Goal: Find specific page/section: Find specific page/section

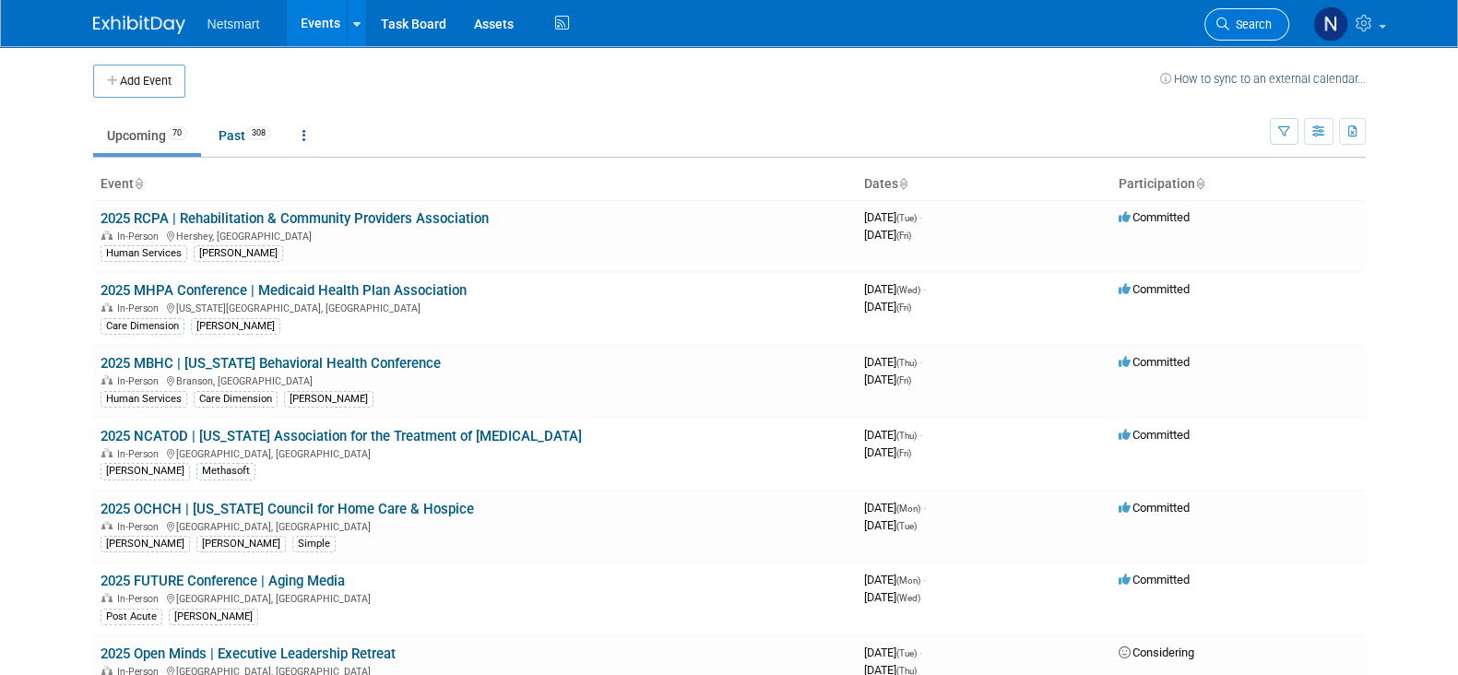
click at [1240, 26] on span "Search" at bounding box center [1250, 25] width 42 height 14
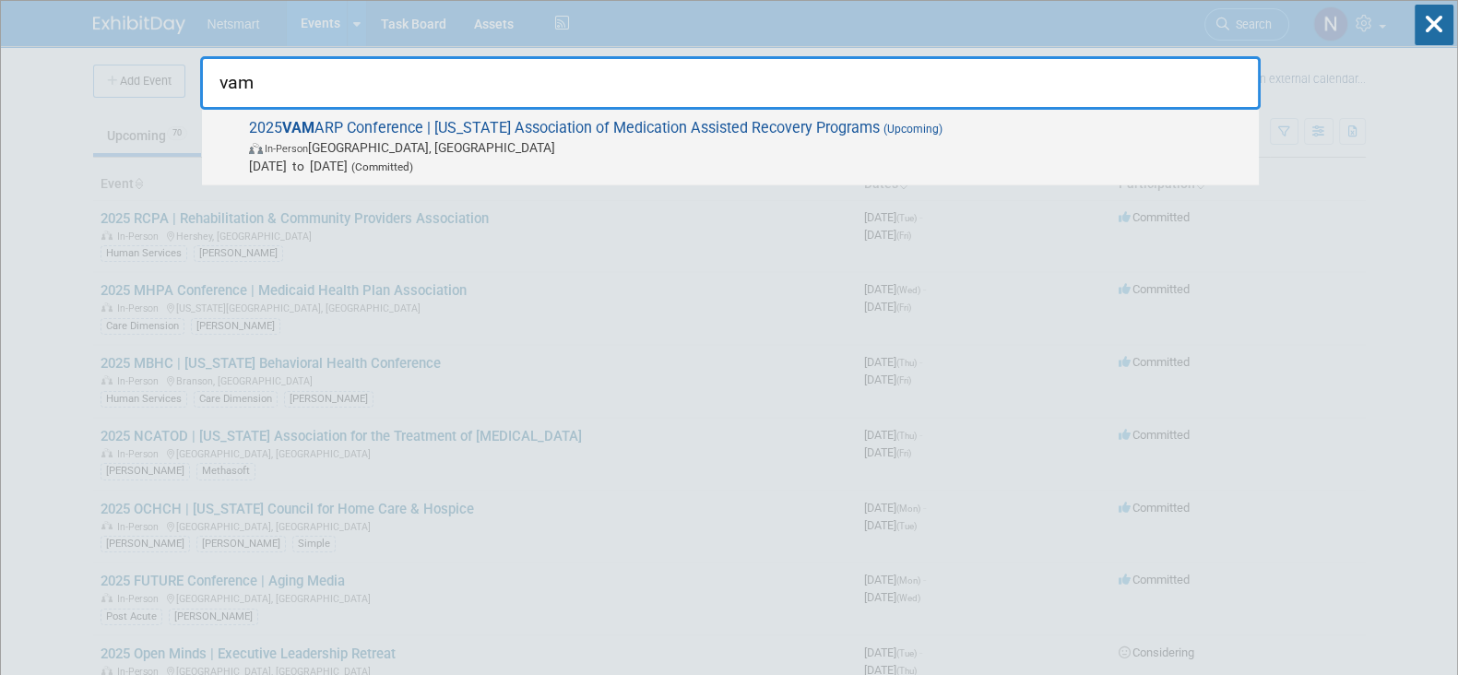
type input "vam"
click at [604, 144] on span "In-Person [GEOGRAPHIC_DATA], [GEOGRAPHIC_DATA]" at bounding box center [749, 147] width 1001 height 18
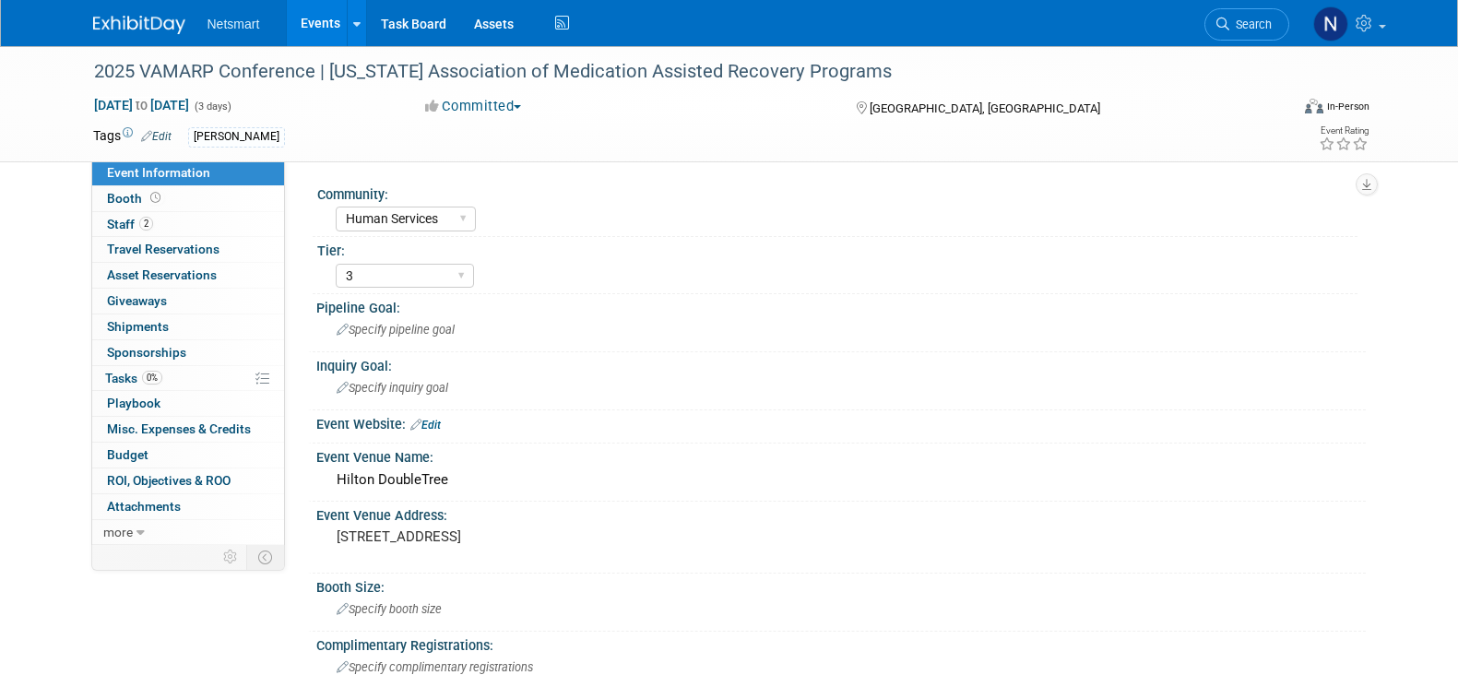
select select "Human Services"
select select "3"
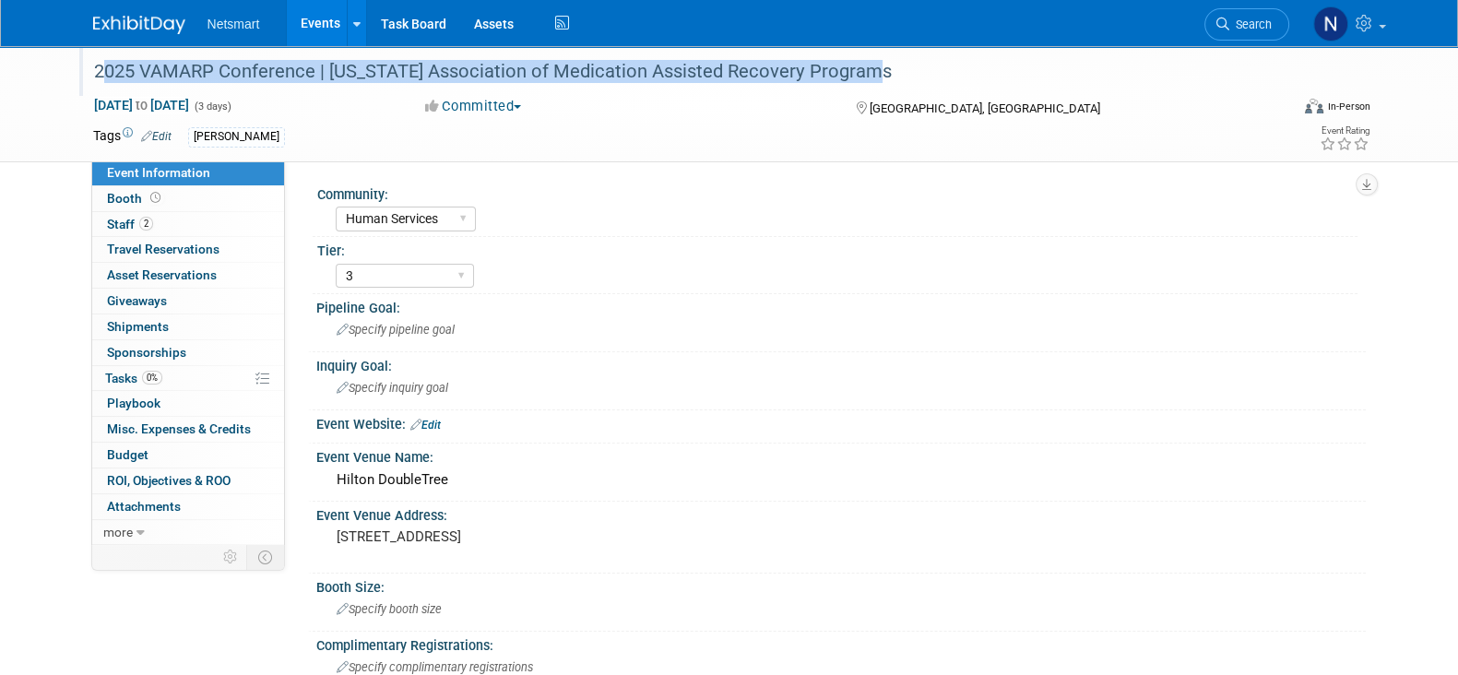
drag, startPoint x: 97, startPoint y: 70, endPoint x: 883, endPoint y: 89, distance: 786.0
click at [883, 89] on div "2025 VAMARP Conference | [US_STATE] Association of Medication Assisted Recovery…" at bounding box center [682, 75] width 1188 height 30
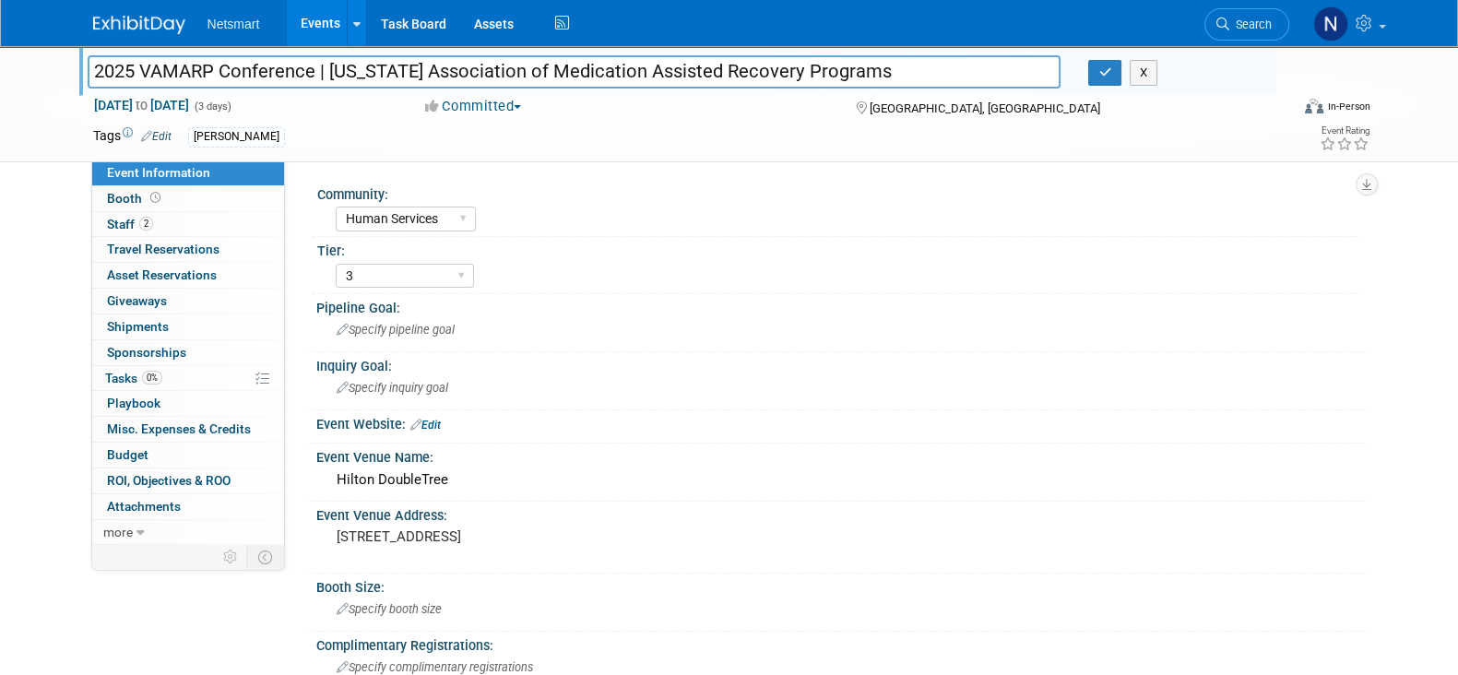
click at [314, 68] on input "2025 VAMARP Conference | [US_STATE] Association of Medication Assisted Recovery…" at bounding box center [575, 71] width 974 height 32
click at [314, 67] on input "2025 VAMARP Conference | [US_STATE] Association of Medication Assisted Recovery…" at bounding box center [575, 71] width 974 height 32
click at [1092, 71] on button "button" at bounding box center [1104, 73] width 33 height 26
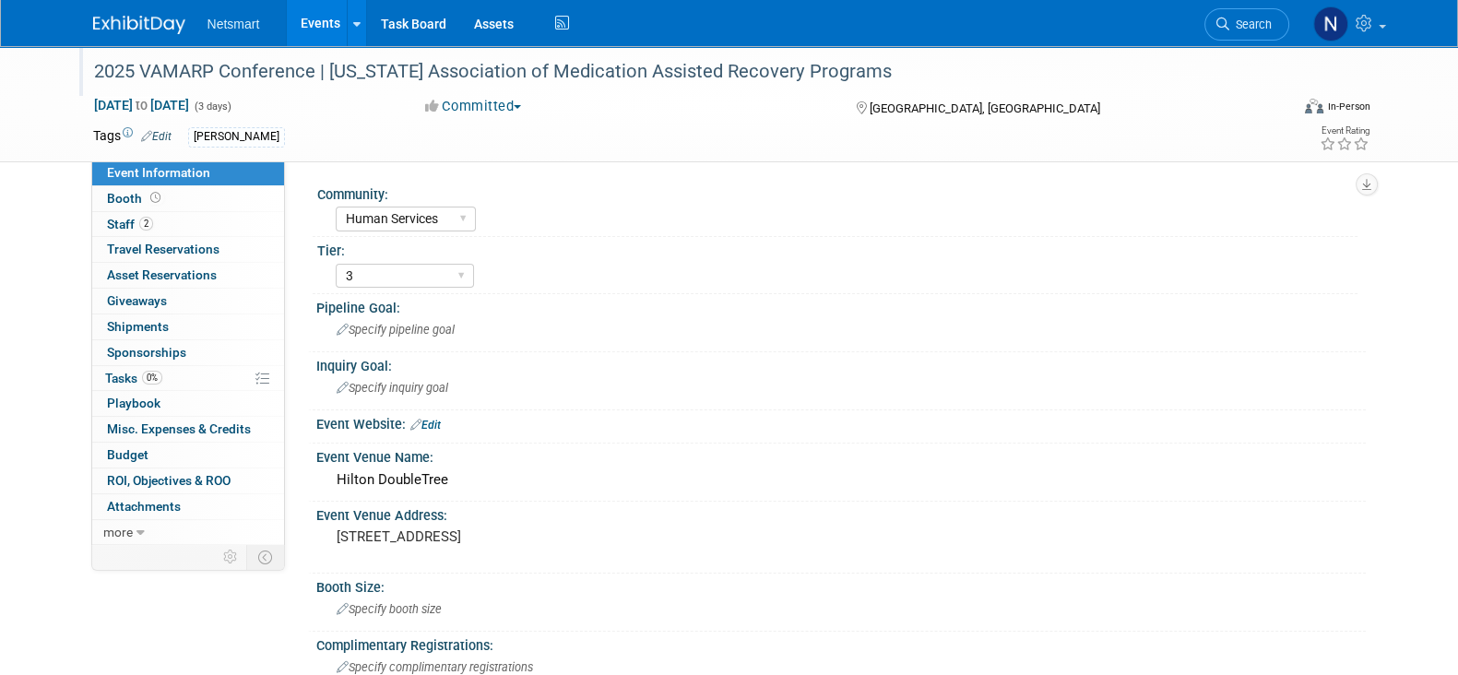
click at [1236, 16] on link "Search" at bounding box center [1246, 24] width 85 height 32
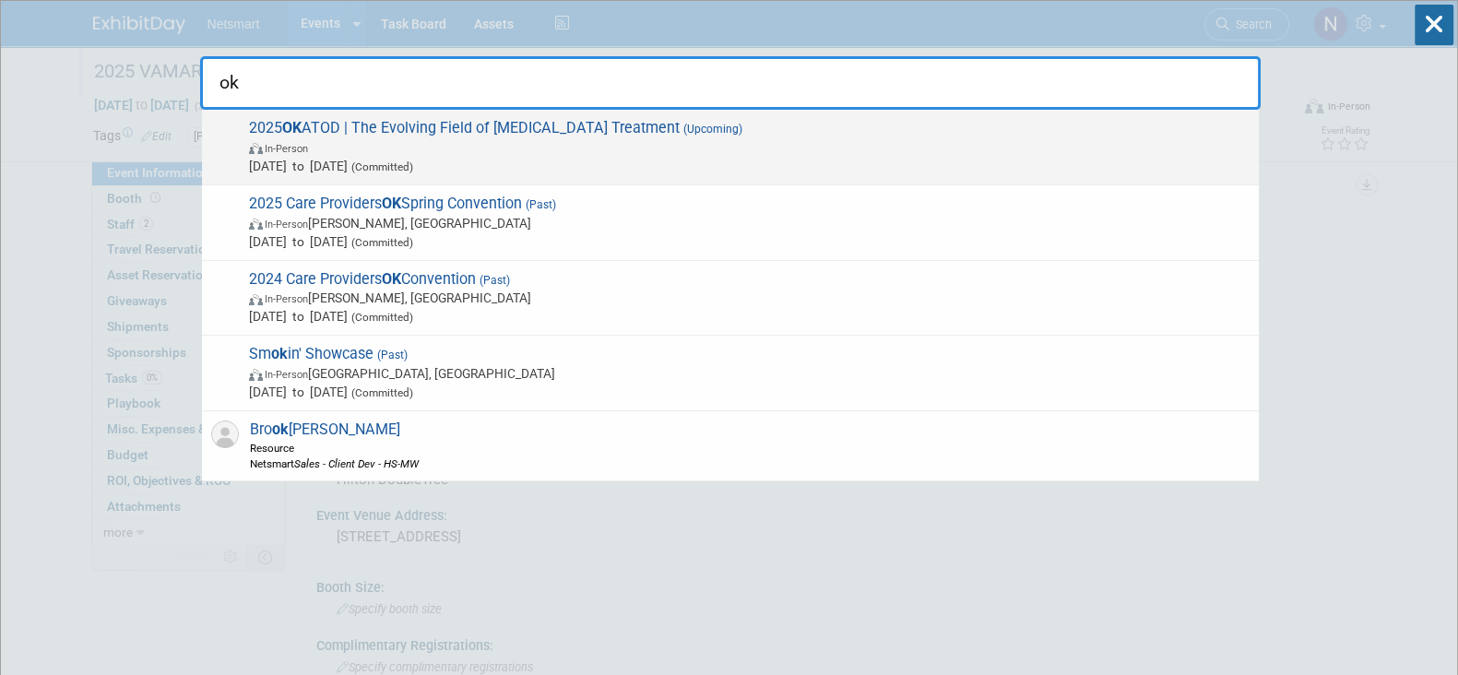
type input "ok"
click at [396, 161] on span "Oct 17, 2025 to Oct 17, 2025 (Committed)" at bounding box center [749, 166] width 1001 height 18
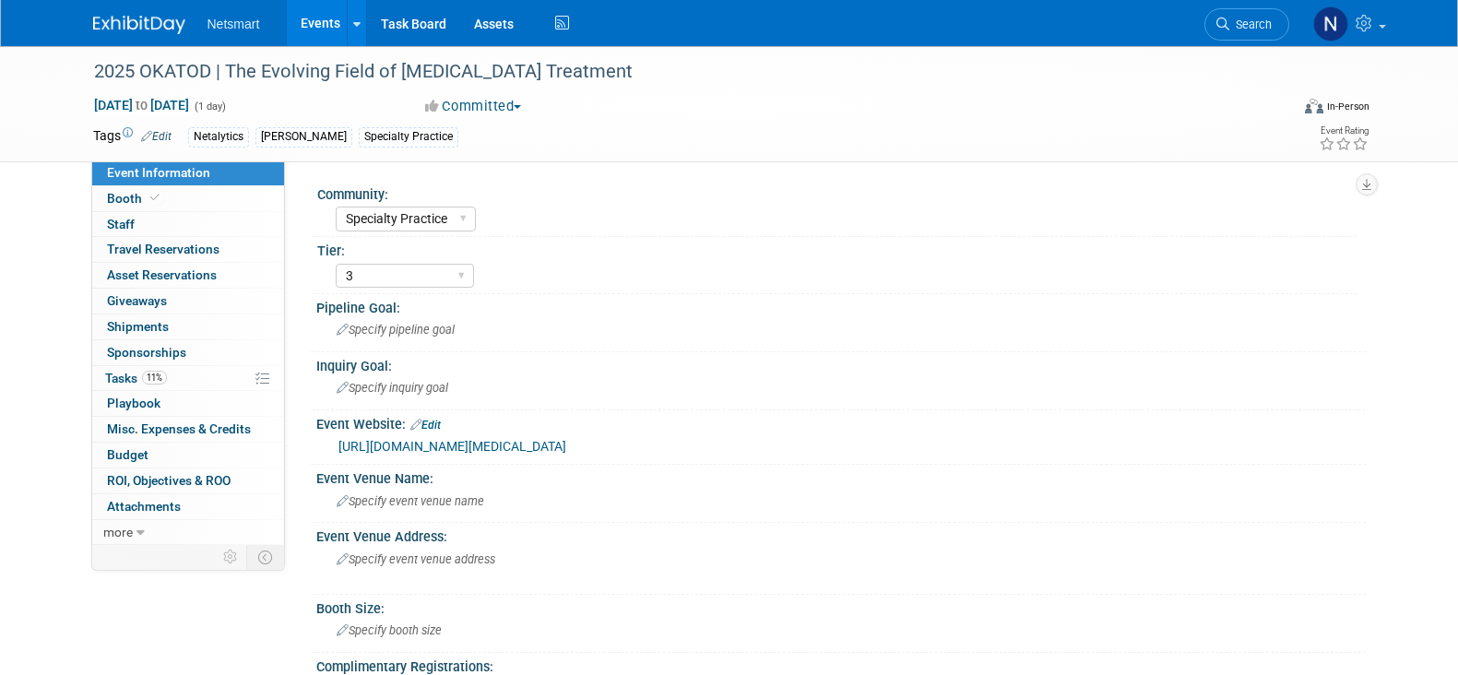
select select "Specialty Practice"
select select "3"
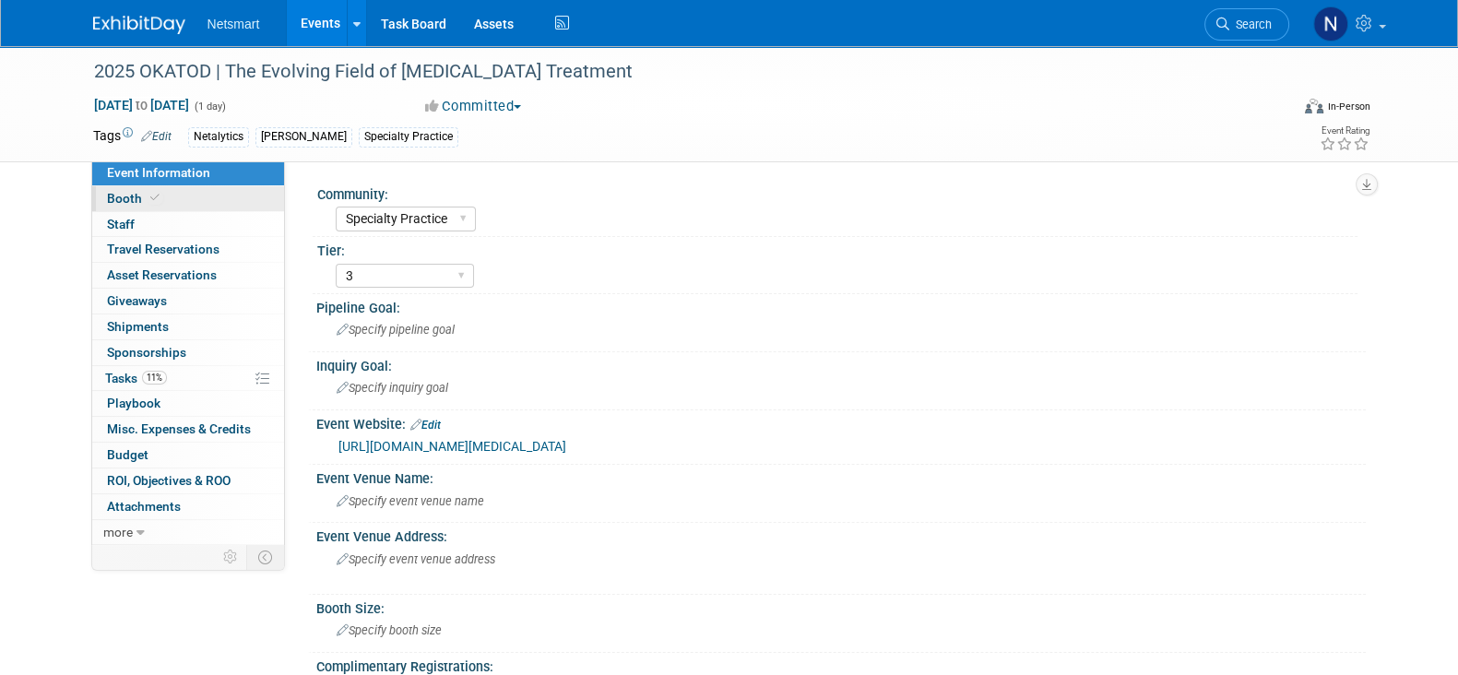
click at [156, 186] on link "Booth" at bounding box center [188, 198] width 192 height 25
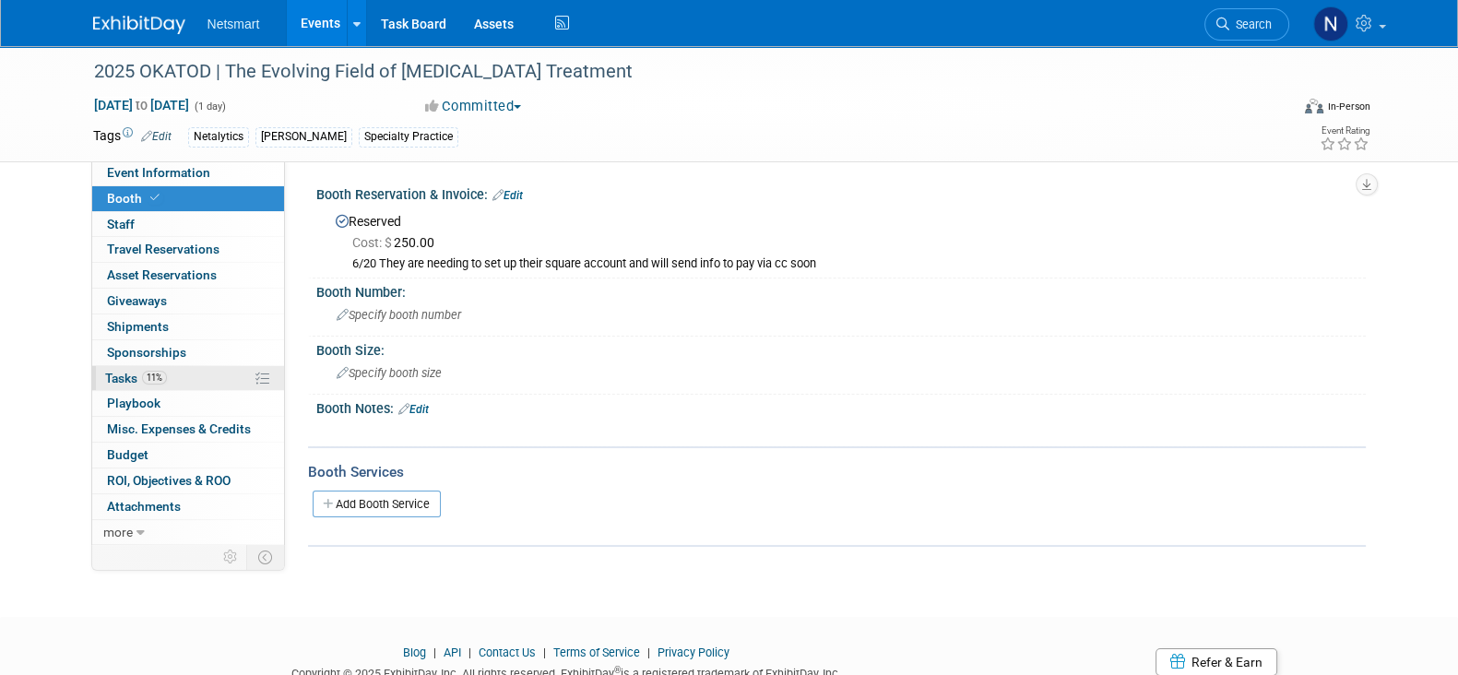
click at [175, 374] on link "11% Tasks 11%" at bounding box center [188, 378] width 192 height 25
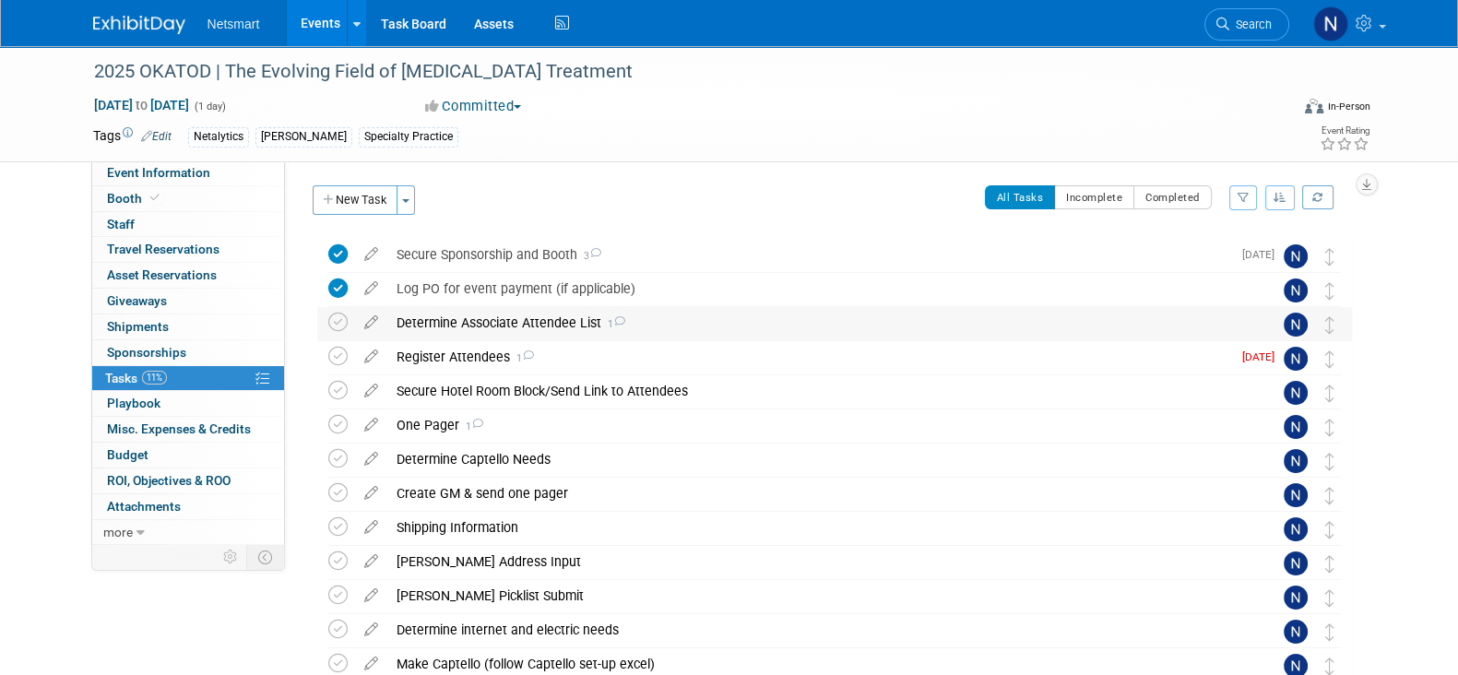
click at [518, 326] on div "Determine Associate Attendee List 1" at bounding box center [817, 322] width 860 height 31
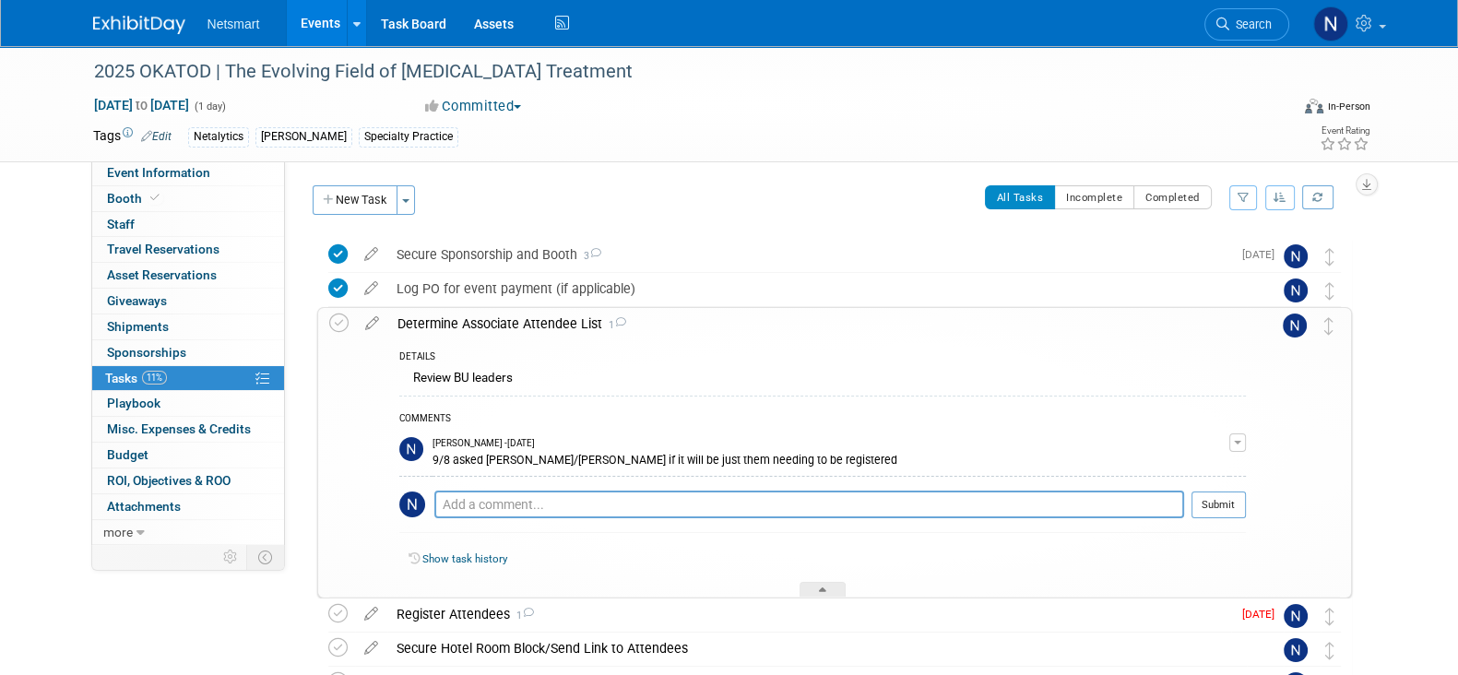
click at [785, 113] on div "Committed Committed Considering Not Going Speaking/Presentation Canceled Attend…" at bounding box center [623, 107] width 408 height 20
drag, startPoint x: 1251, startPoint y: 28, endPoint x: 1242, endPoint y: 12, distance: 18.2
click at [1251, 27] on span "Search" at bounding box center [1250, 25] width 42 height 14
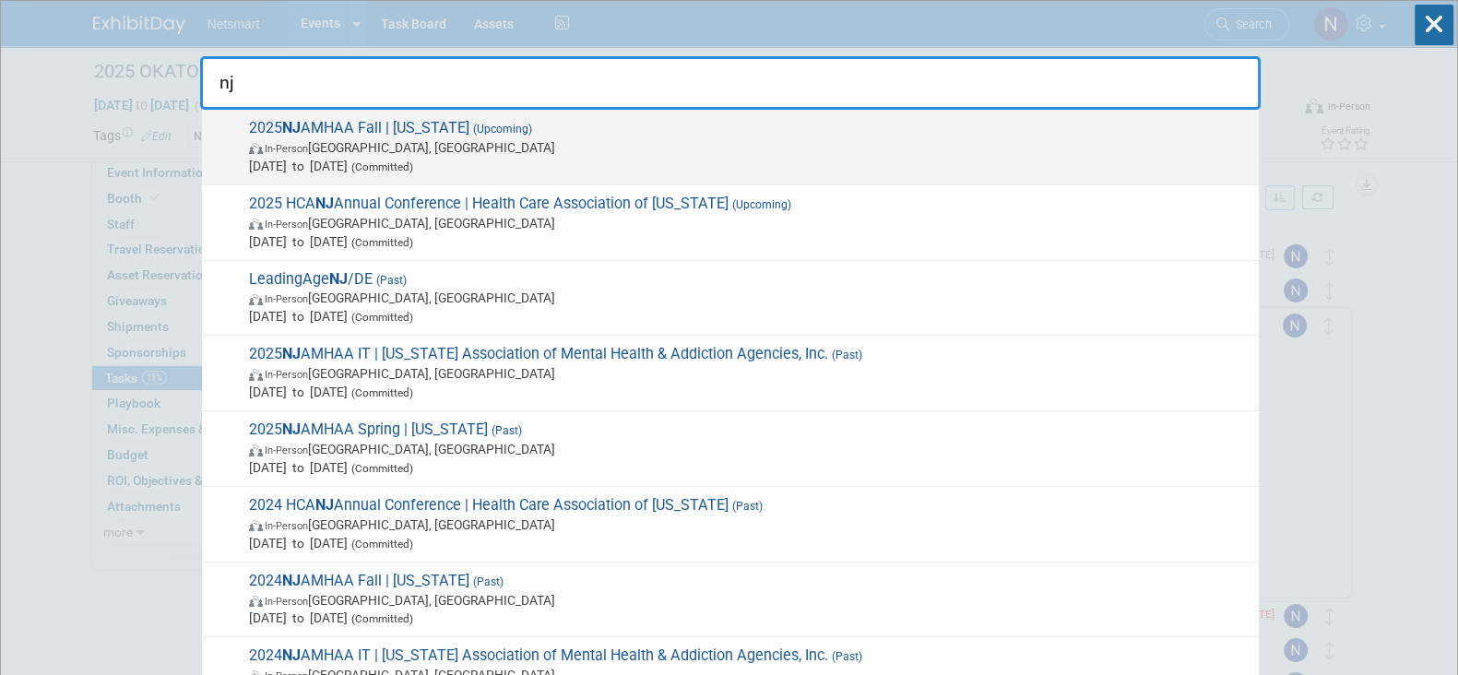
type input "nj"
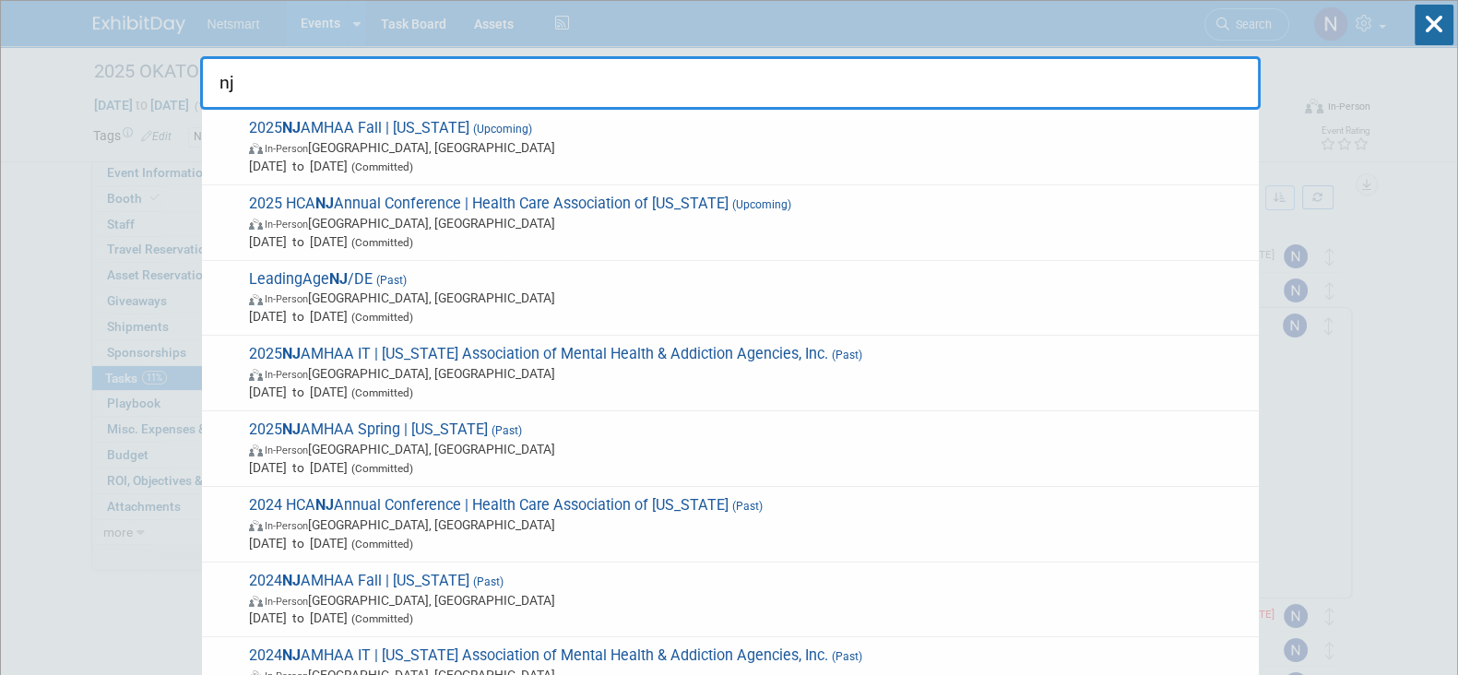
click at [400, 165] on span "Oct 21, 2025 to Oct 21, 2025 (Committed)" at bounding box center [749, 166] width 1001 height 18
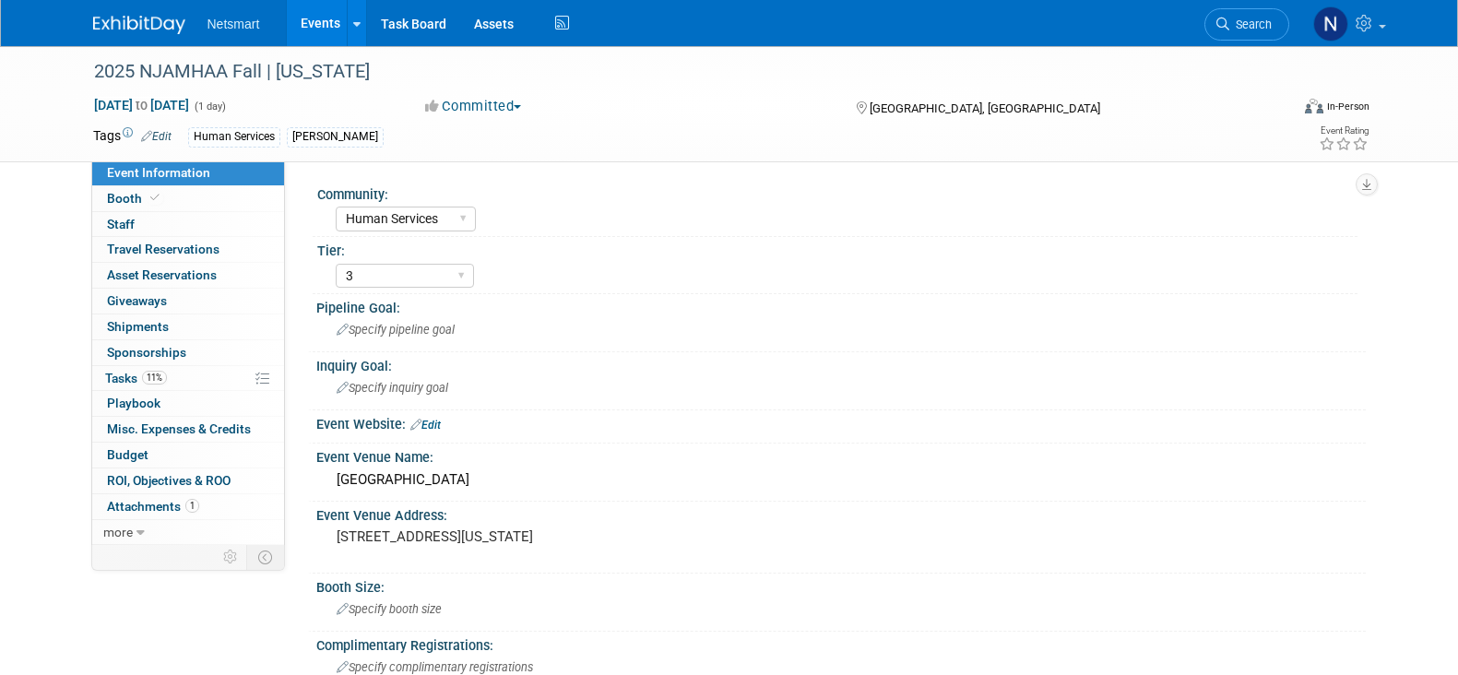
select select "Human Services"
select select "3"
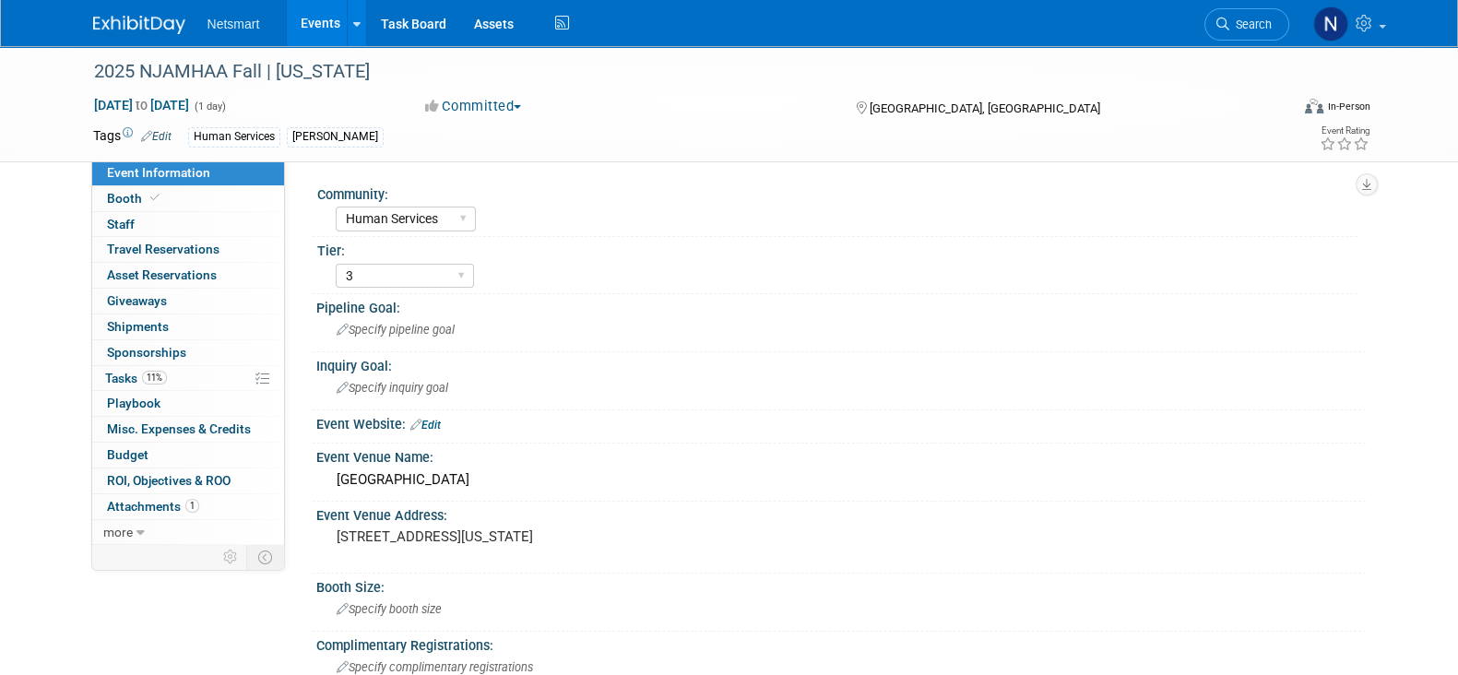
click at [1230, 26] on span "Search" at bounding box center [1250, 25] width 42 height 14
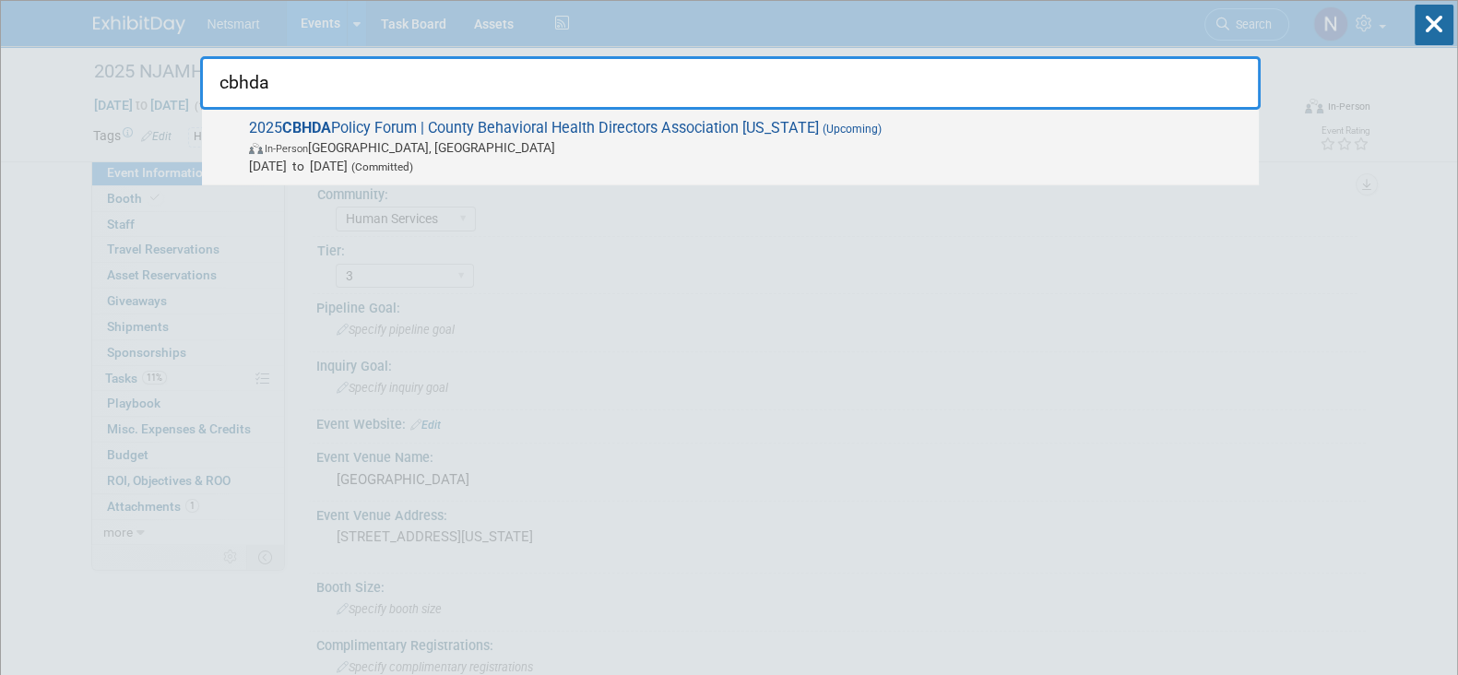
type input "cbhda"
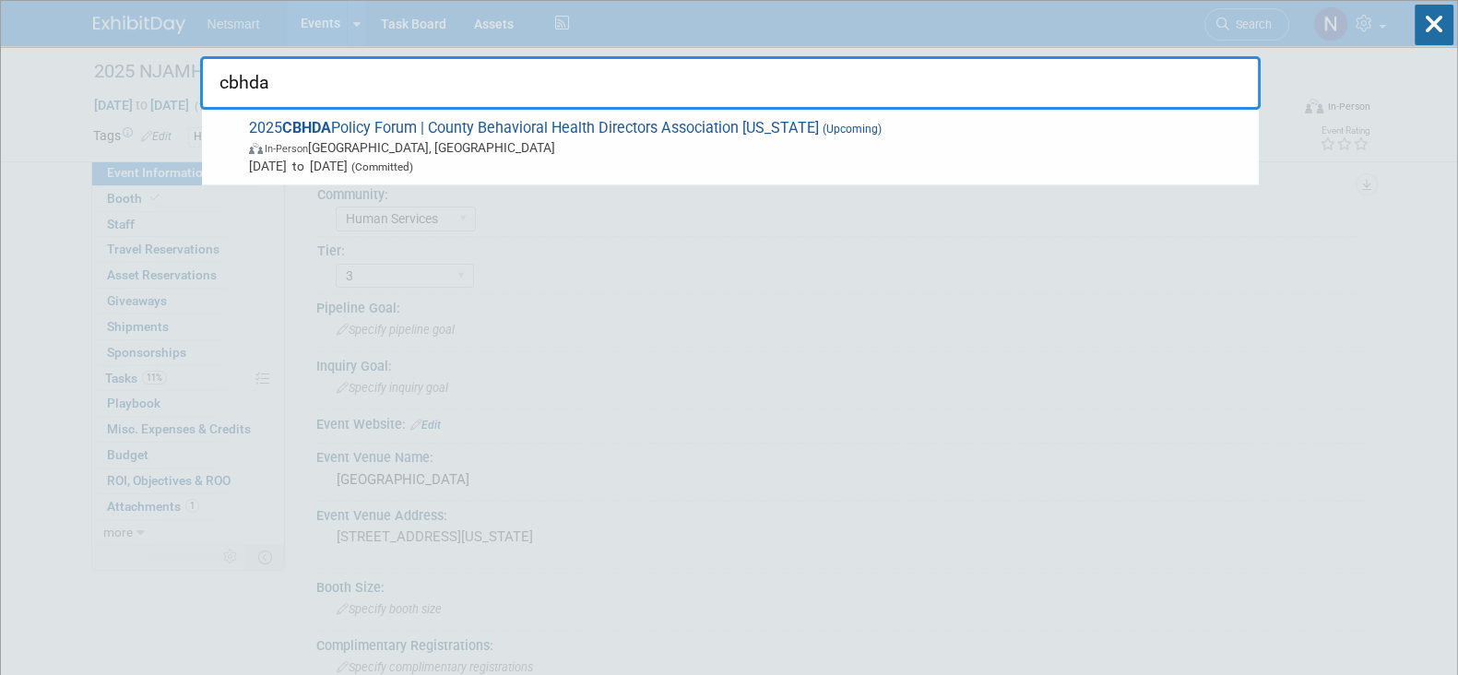
click at [529, 159] on span "Oct 22, 2025 to Oct 24, 2025 (Committed)" at bounding box center [749, 166] width 1001 height 18
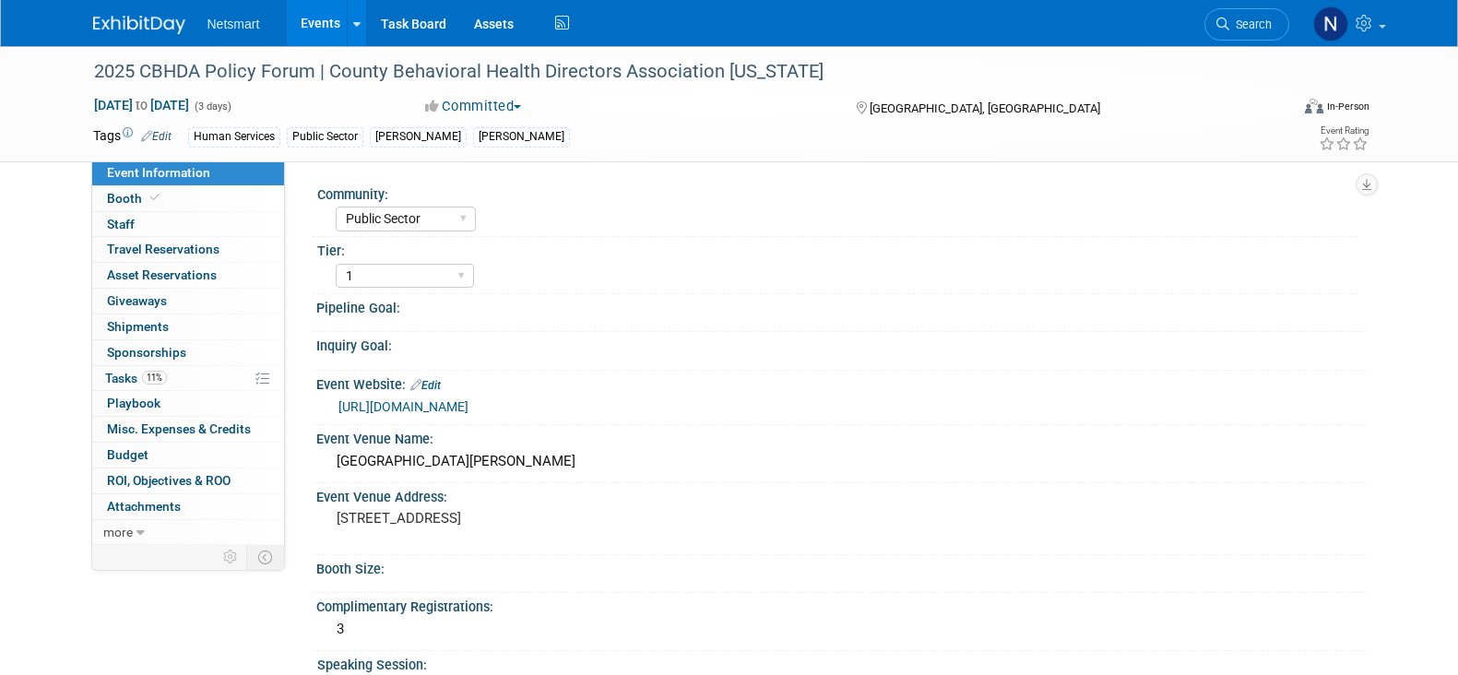
select select "Public Sector"
select select "1"
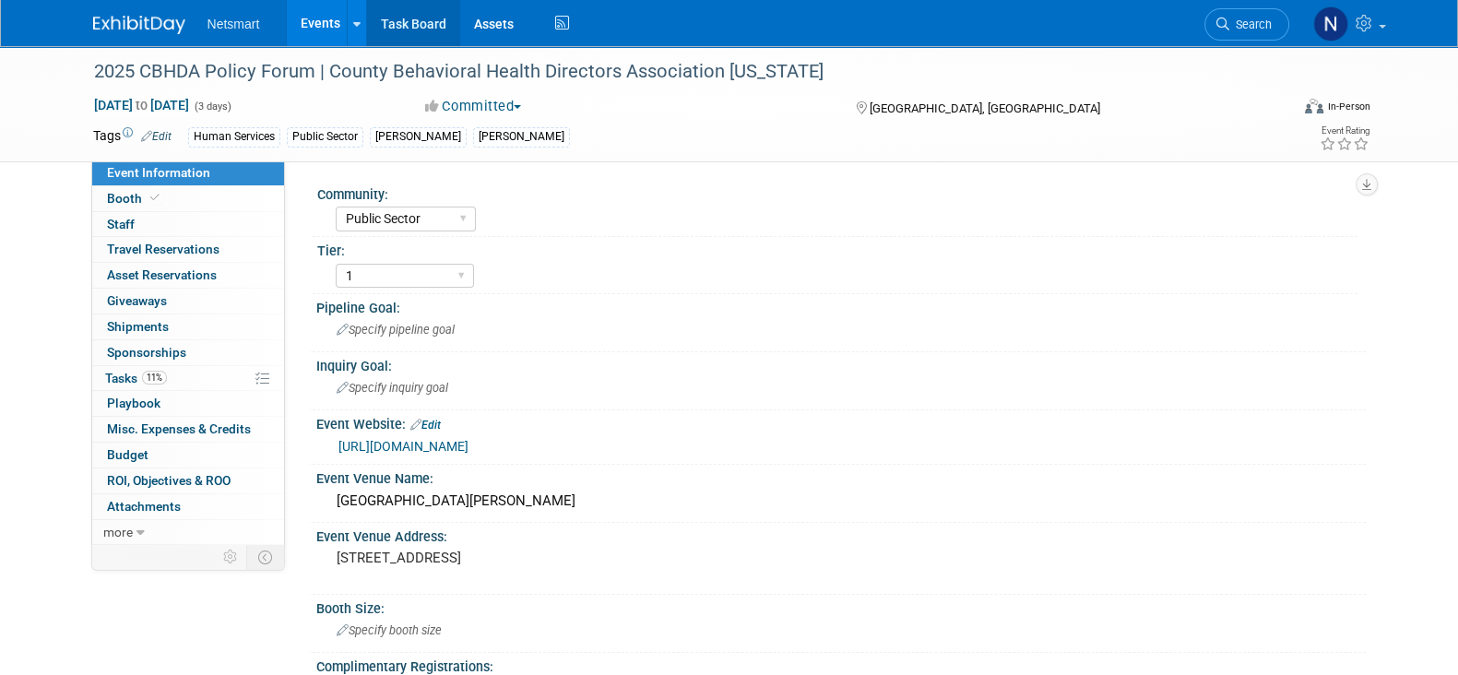
click at [413, 25] on link "Task Board" at bounding box center [413, 23] width 93 height 46
